Goal: Task Accomplishment & Management: Use online tool/utility

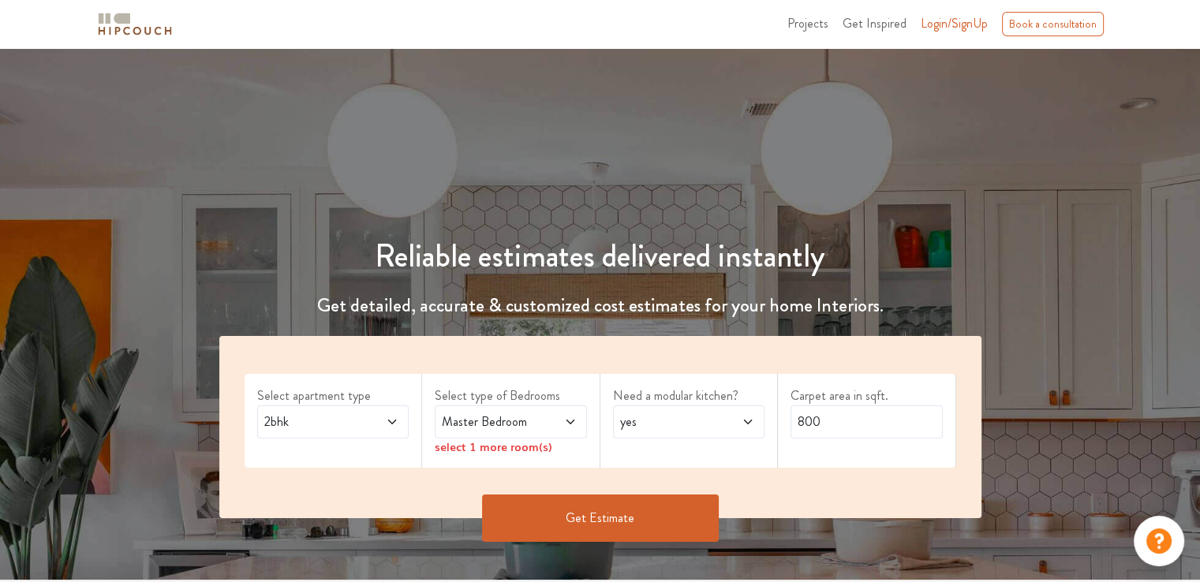
click at [558, 417] on span at bounding box center [559, 422] width 35 height 19
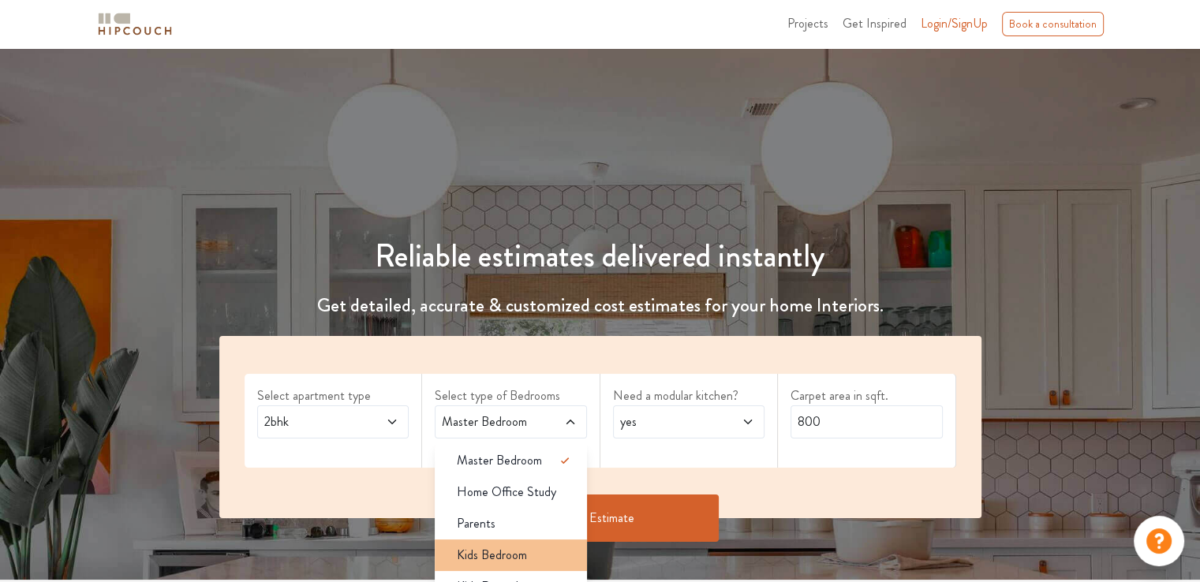
click at [522, 550] on span "Kids Bedroom" at bounding box center [492, 555] width 70 height 19
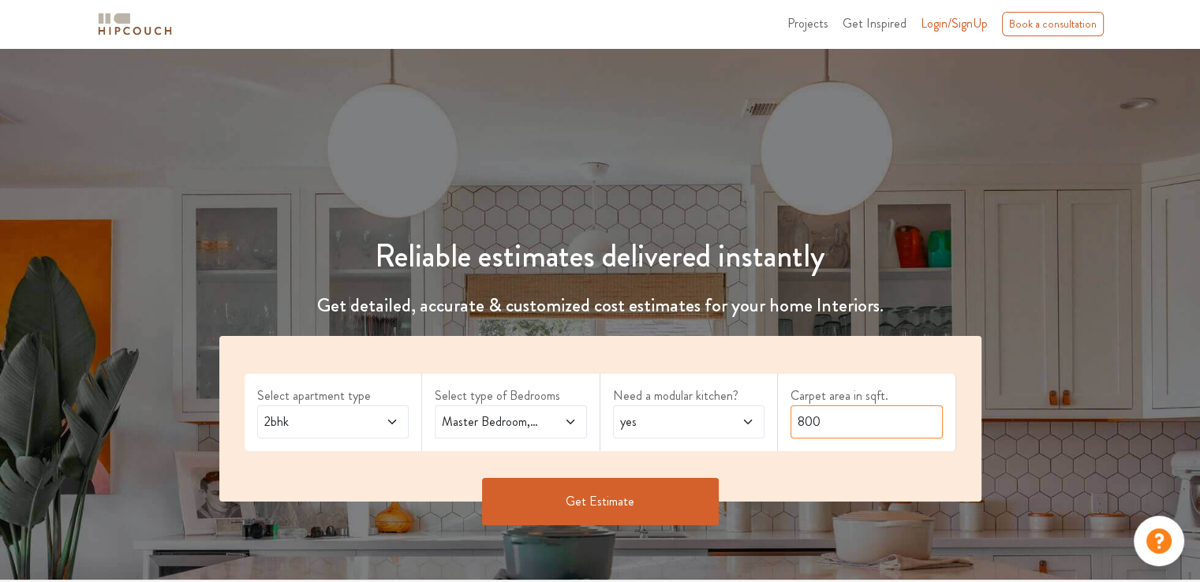
drag, startPoint x: 826, startPoint y: 423, endPoint x: 731, endPoint y: 432, distance: 95.9
click at [731, 432] on div "Select apartment type 2bhk Select type of Bedrooms Master Bedroom,Kids Bedroom …" at bounding box center [600, 419] width 762 height 166
type input "1500"
click at [638, 506] on button "Get Estimate" at bounding box center [600, 501] width 237 height 47
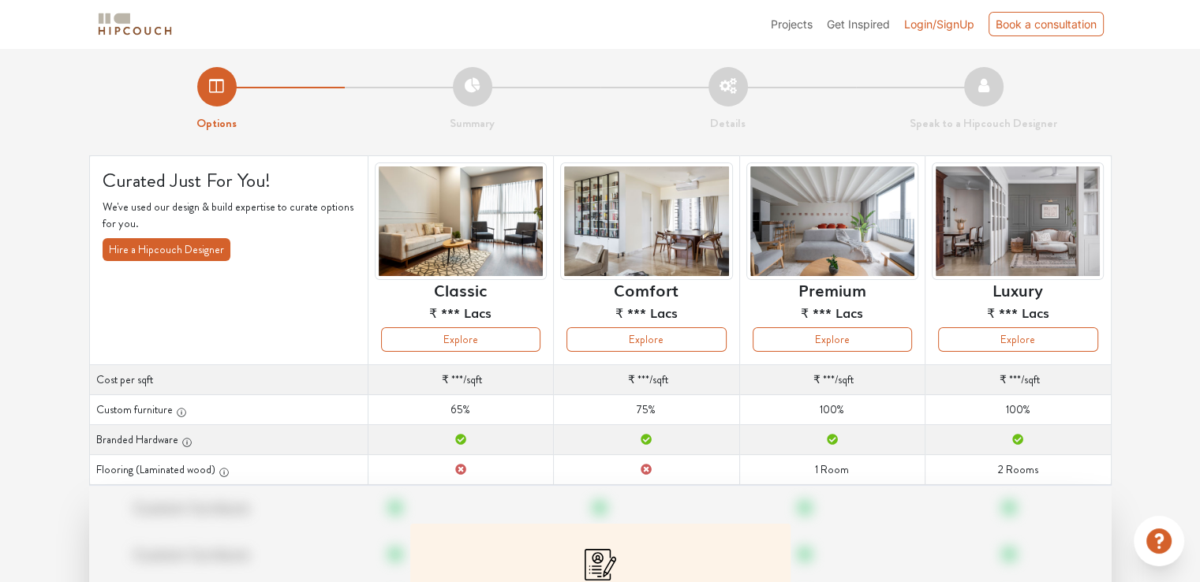
click at [962, 17] on span "Login/SignUp" at bounding box center [939, 23] width 70 height 13
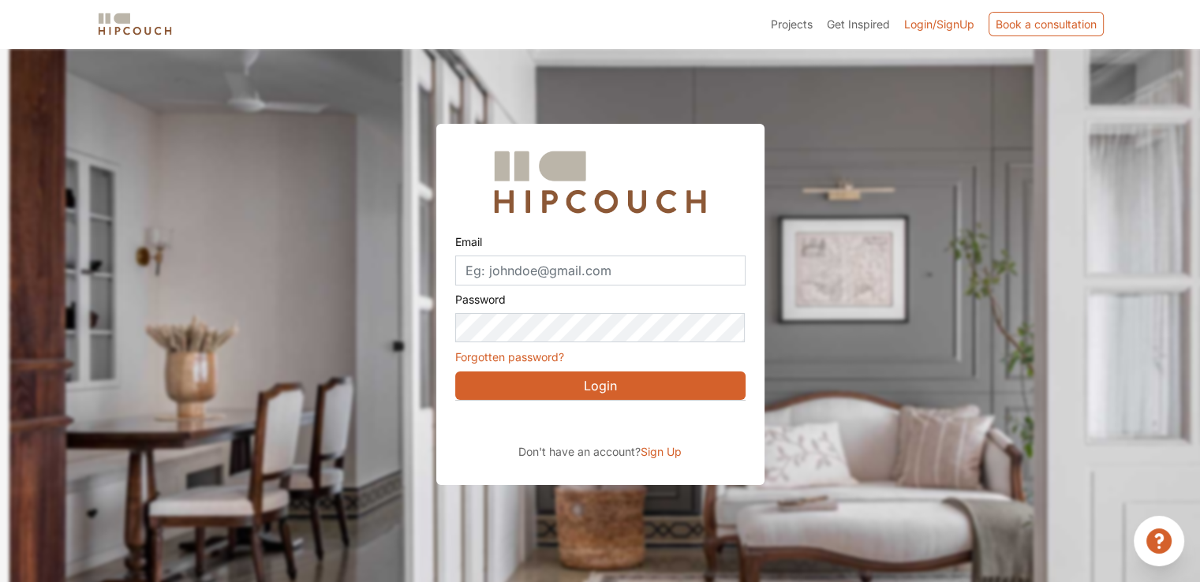
click at [596, 386] on button "Login" at bounding box center [600, 386] width 290 height 28
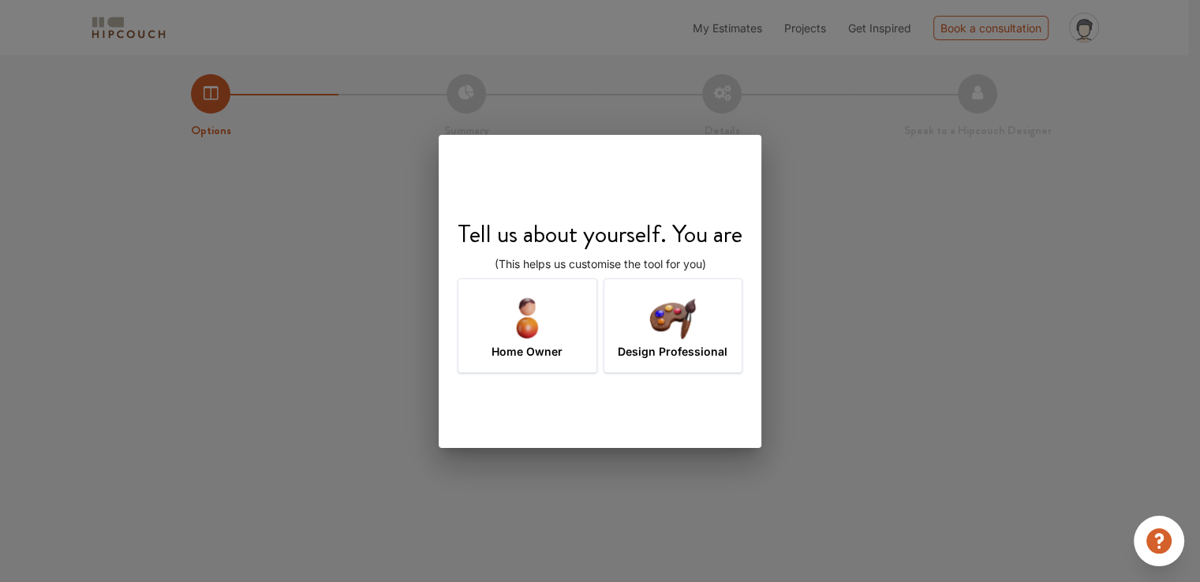
click at [544, 326] on img at bounding box center [527, 317] width 51 height 51
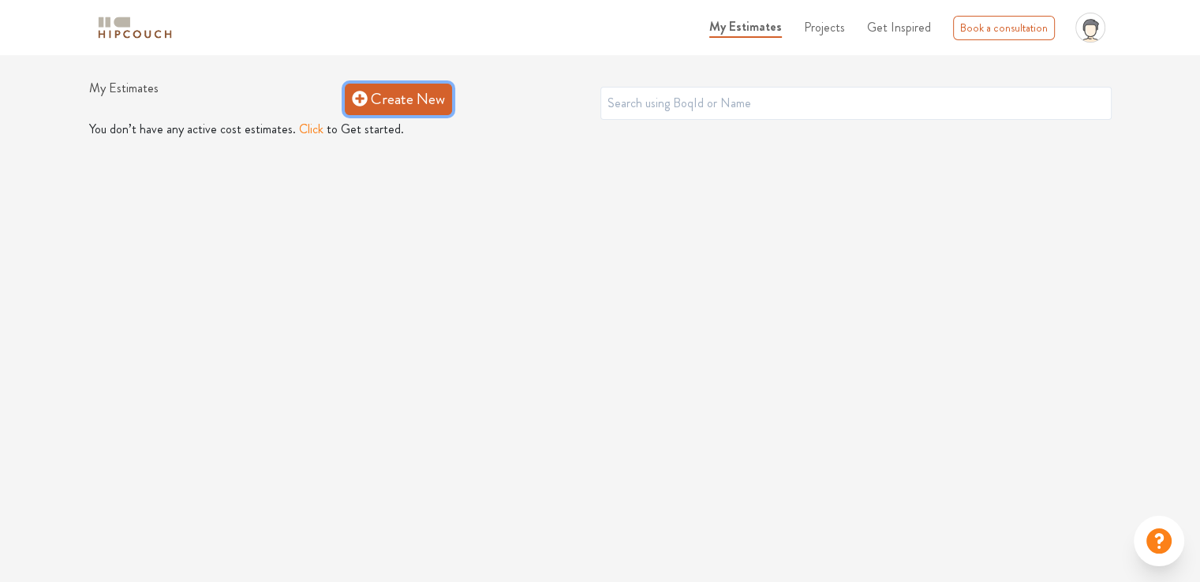
click at [402, 105] on link "Create New" at bounding box center [398, 100] width 107 height 32
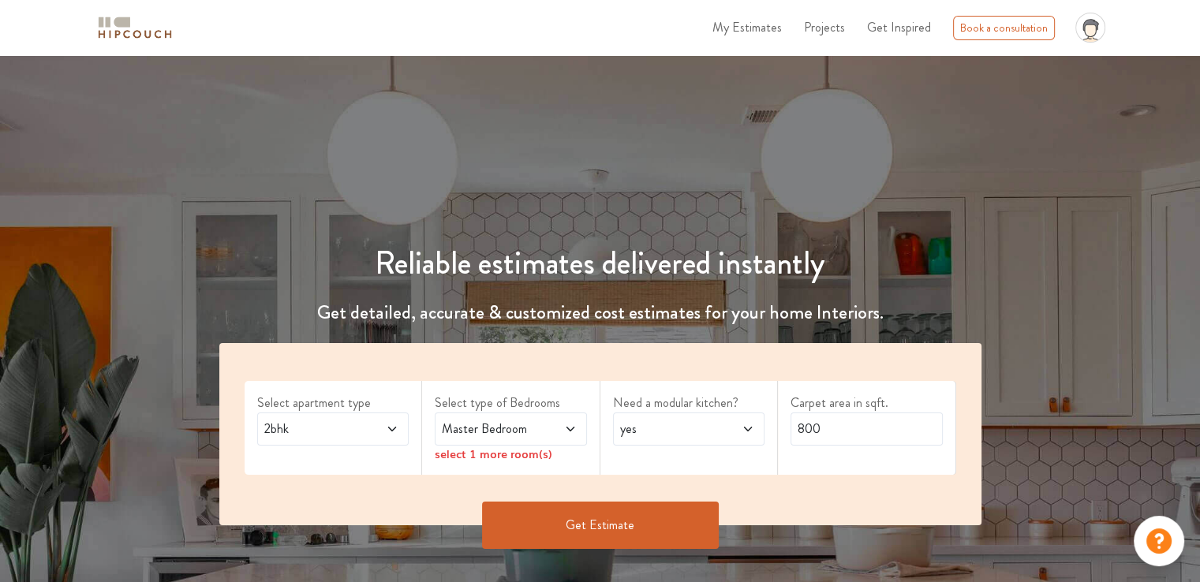
click at [502, 426] on span "Master Bedroom" at bounding box center [490, 429] width 103 height 19
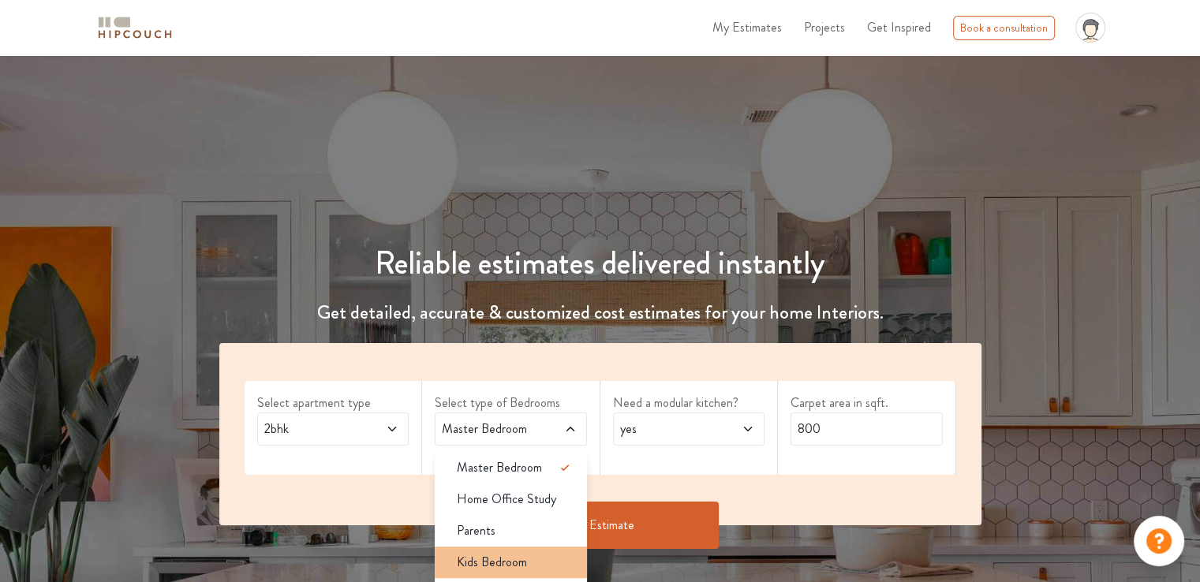
click at [496, 556] on span "Kids Bedroom" at bounding box center [492, 562] width 70 height 19
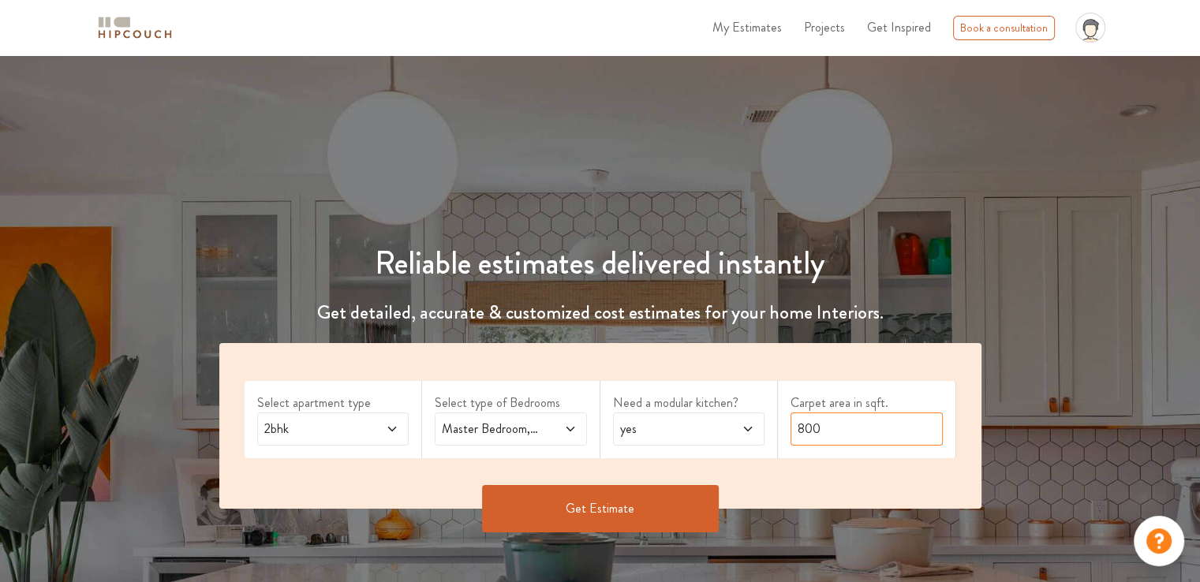
drag, startPoint x: 658, startPoint y: 428, endPoint x: 612, endPoint y: 427, distance: 45.8
click at [612, 427] on div "Select apartment type 2bhk Select type of Bedrooms Master Bedroom,Kids Bedroom …" at bounding box center [600, 426] width 762 height 166
type input "1646"
click at [672, 511] on button "Get Estimate" at bounding box center [600, 508] width 237 height 47
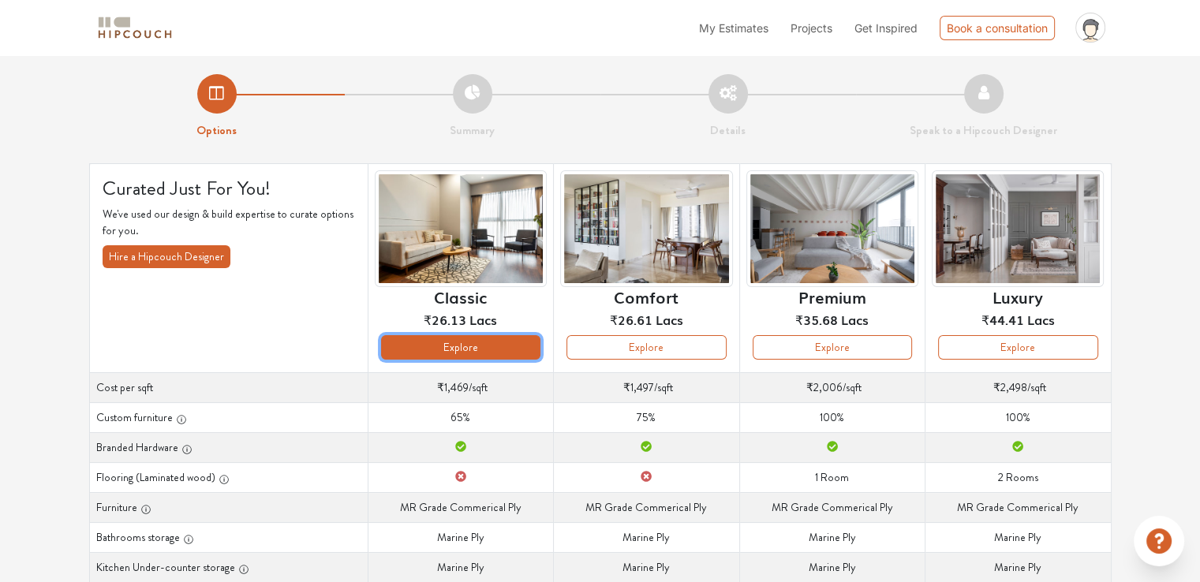
click at [459, 351] on button "Explore" at bounding box center [460, 347] width 159 height 24
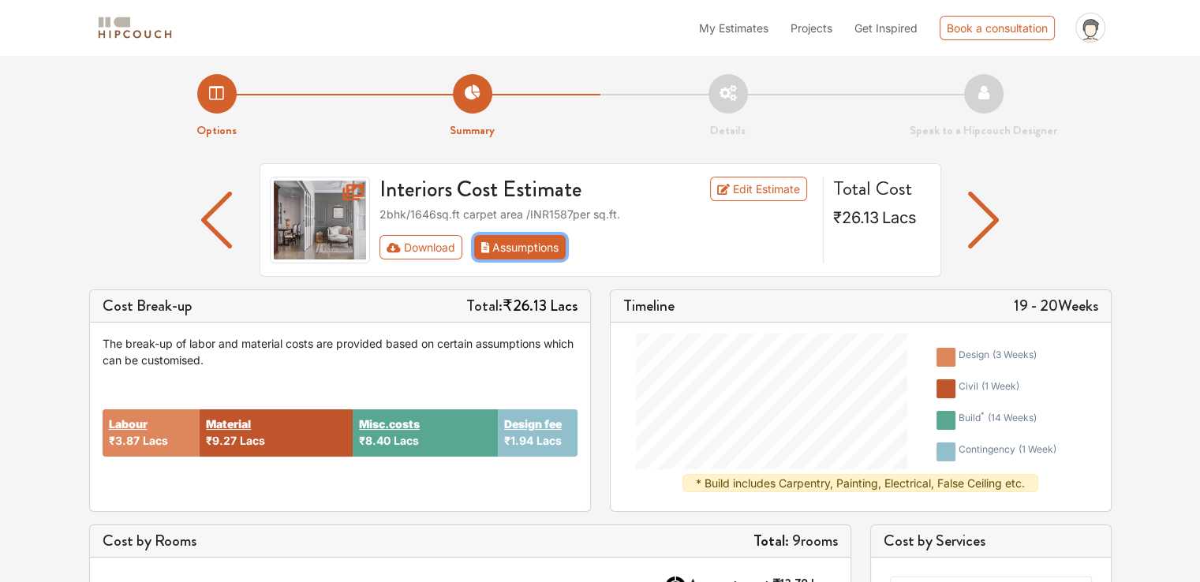
click at [510, 249] on button "Assumptions" at bounding box center [520, 247] width 92 height 24
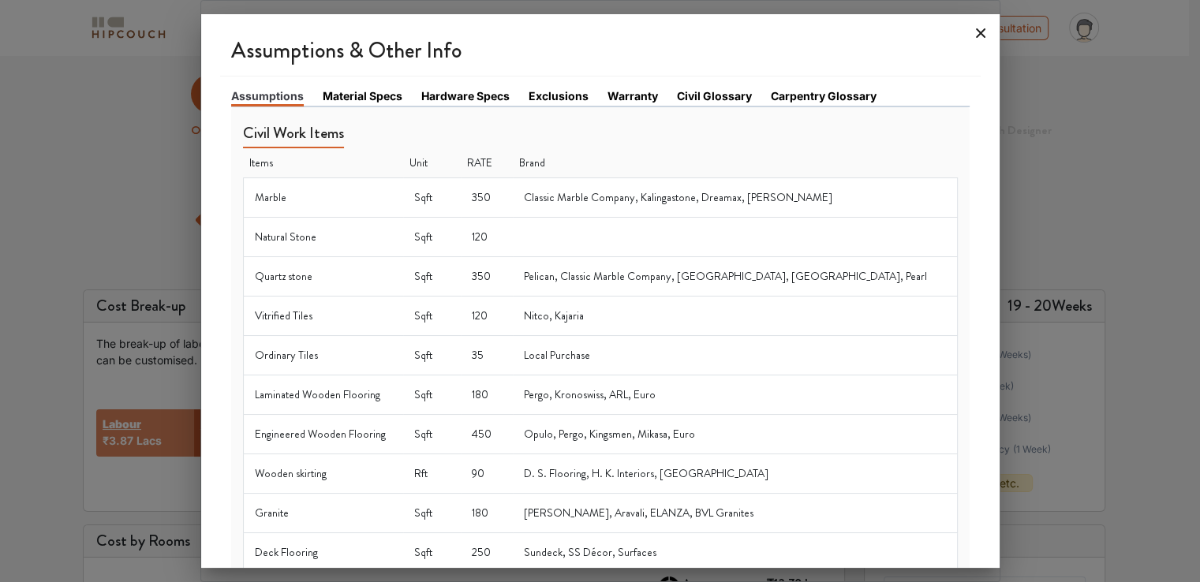
click at [978, 31] on icon at bounding box center [980, 32] width 9 height 9
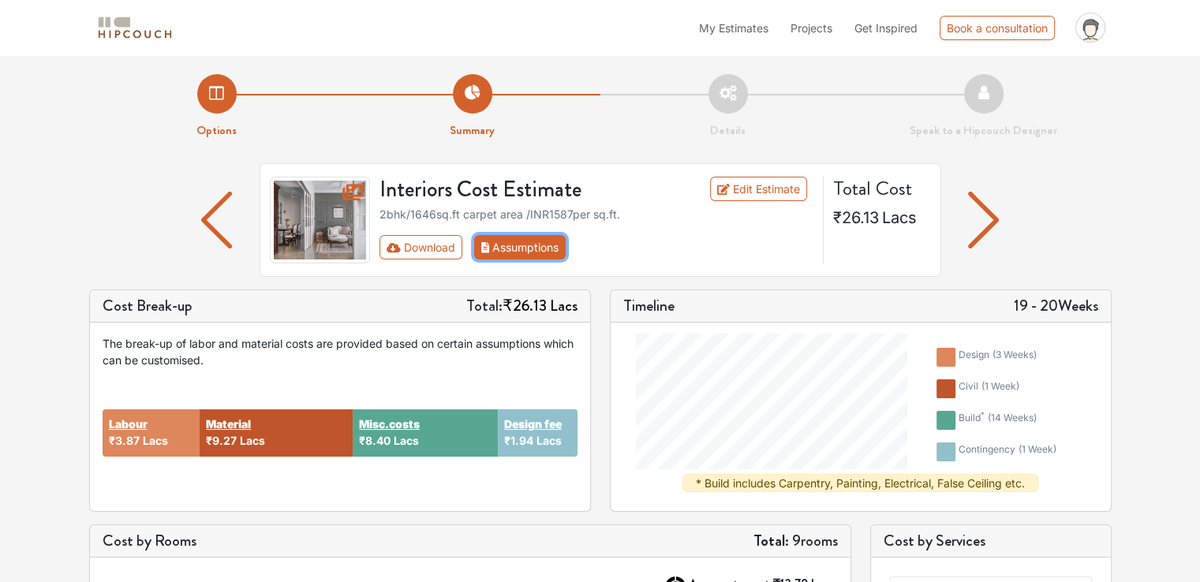
click at [515, 249] on button "Assumptions" at bounding box center [520, 247] width 92 height 24
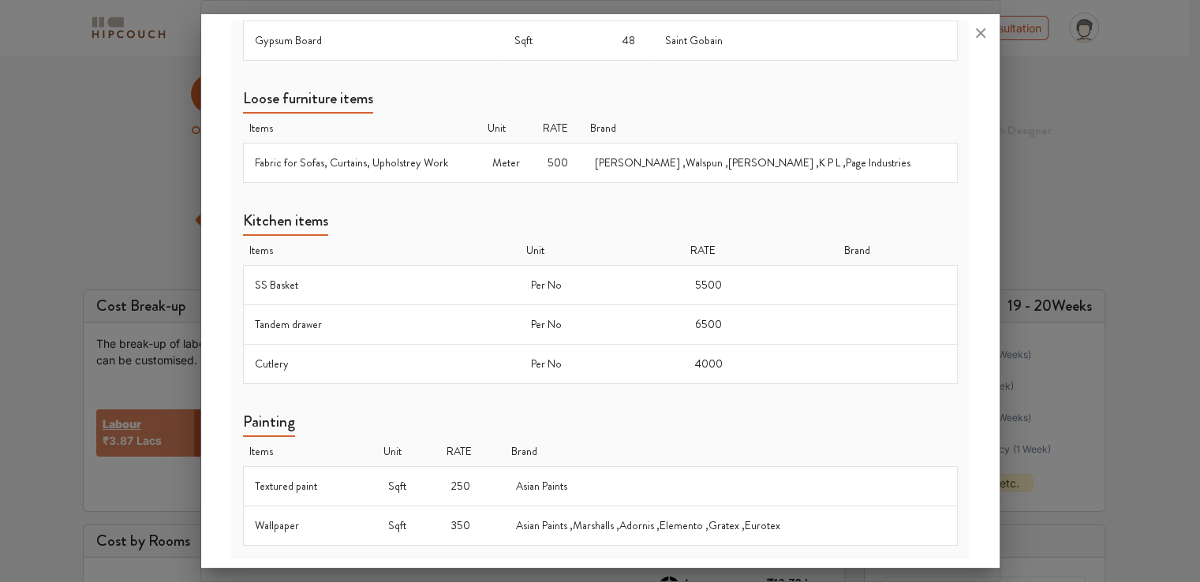
scroll to position [991, 0]
click at [980, 31] on icon at bounding box center [980, 33] width 25 height 25
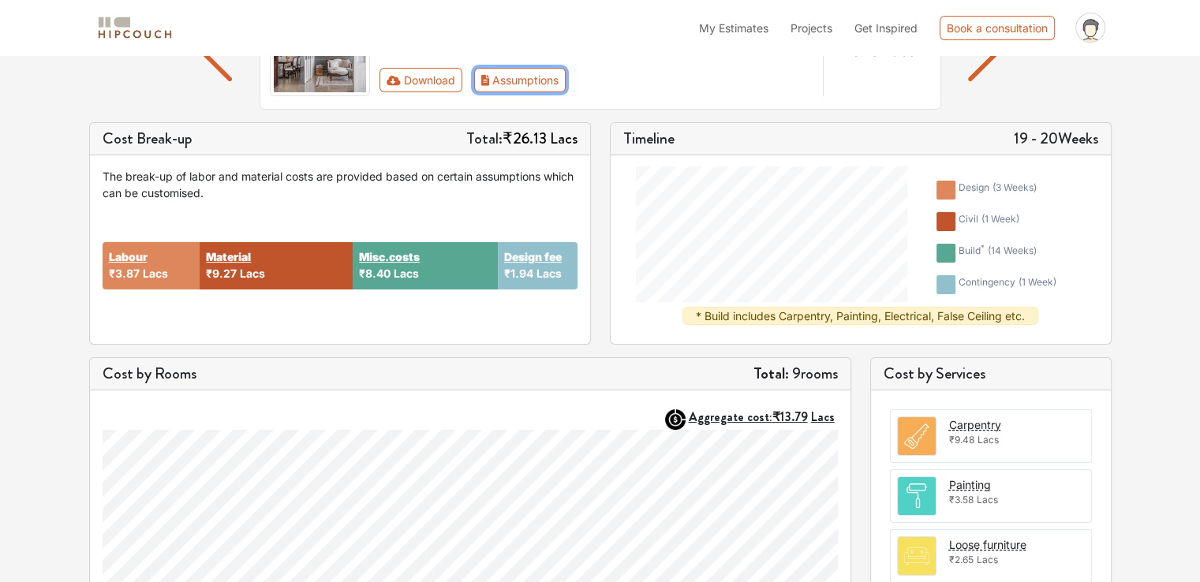
scroll to position [316, 0]
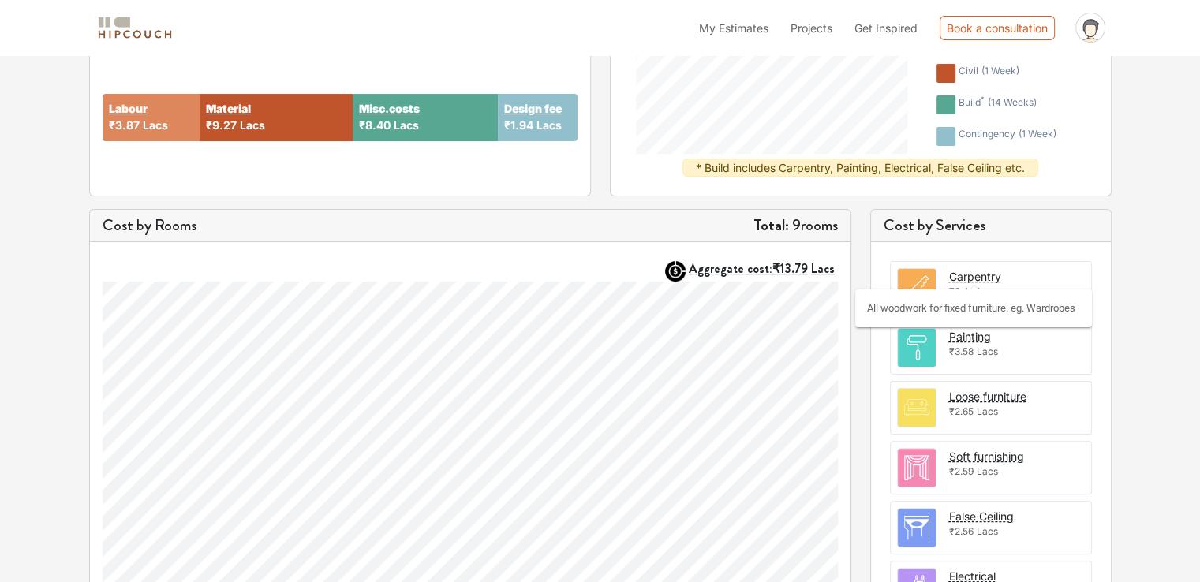
click at [970, 275] on div "Carpentry" at bounding box center [975, 276] width 52 height 17
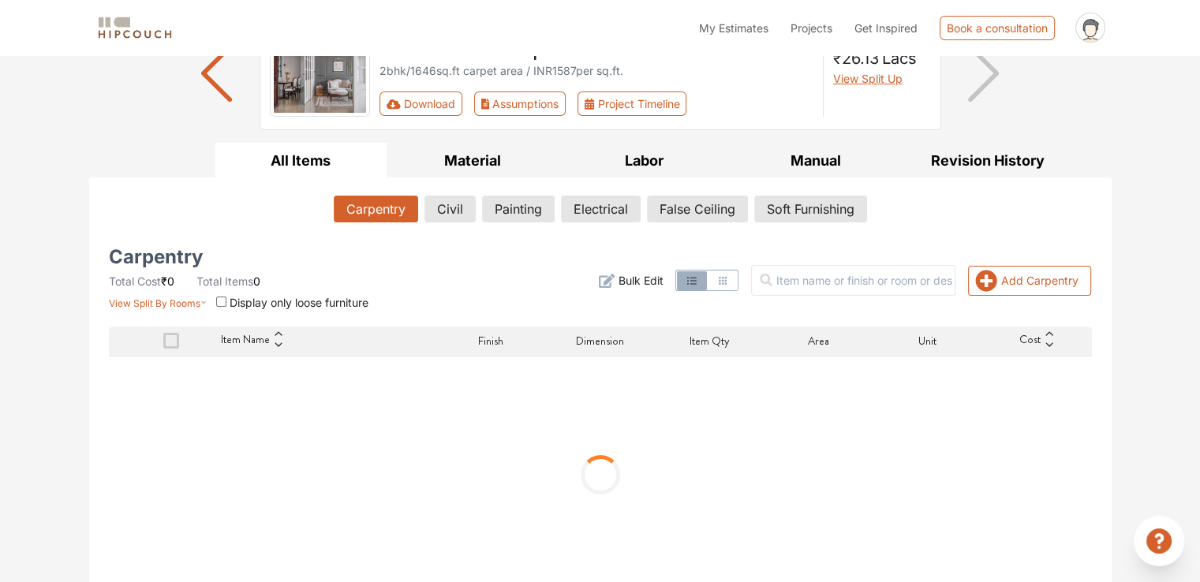
scroll to position [169, 0]
